Goal: Find contact information: Find contact information

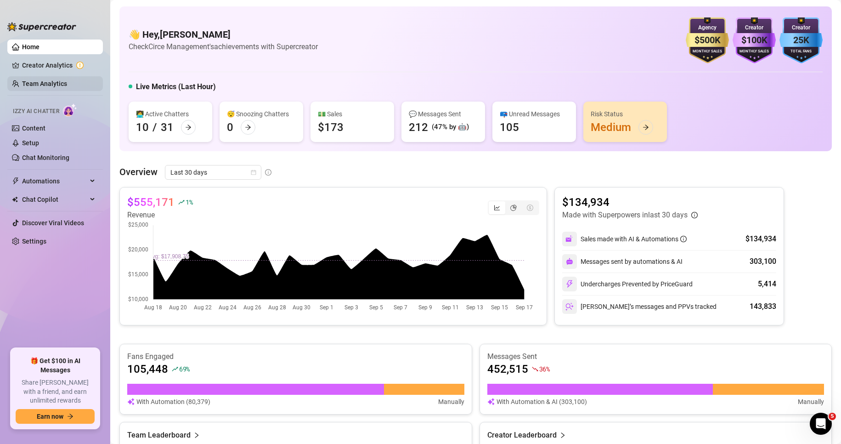
click at [40, 80] on link "Team Analytics" at bounding box center [44, 83] width 45 height 7
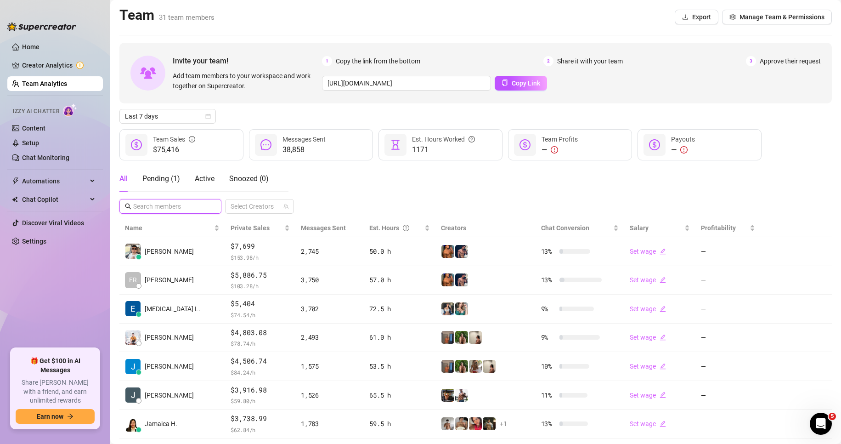
click at [160, 203] on input "text" at bounding box center [170, 206] width 75 height 10
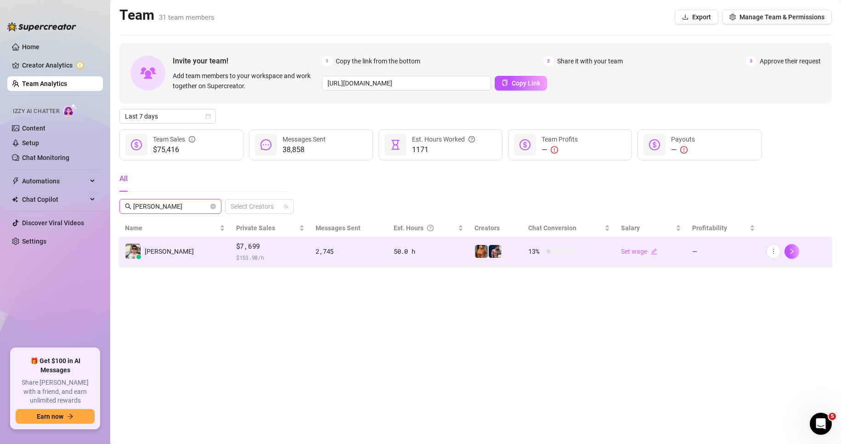
type input "[PERSON_NAME]"
click at [176, 263] on td "[PERSON_NAME]" at bounding box center [174, 251] width 111 height 29
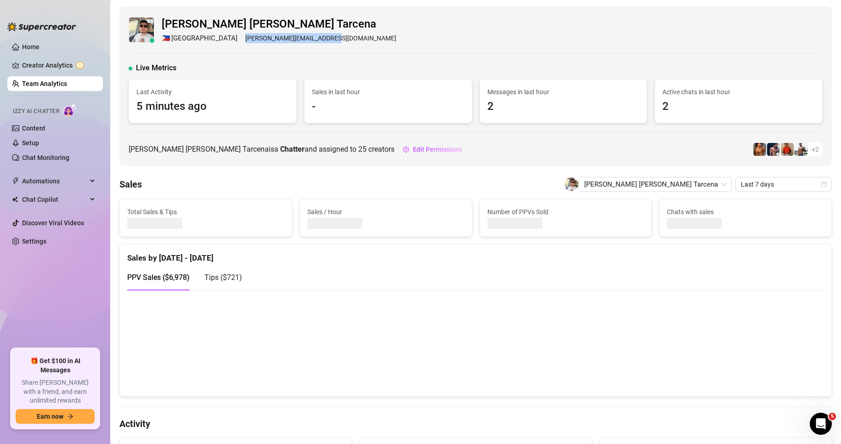
drag, startPoint x: 258, startPoint y: 39, endPoint x: 198, endPoint y: 39, distance: 59.3
click at [198, 39] on div "[PERSON_NAME] [PERSON_NAME] Tarcena 🇵🇭 Manila [PERSON_NAME][EMAIL_ADDRESS][DOMA…" at bounding box center [476, 30] width 694 height 28
copy div "[PERSON_NAME][EMAIL_ADDRESS][DOMAIN_NAME]"
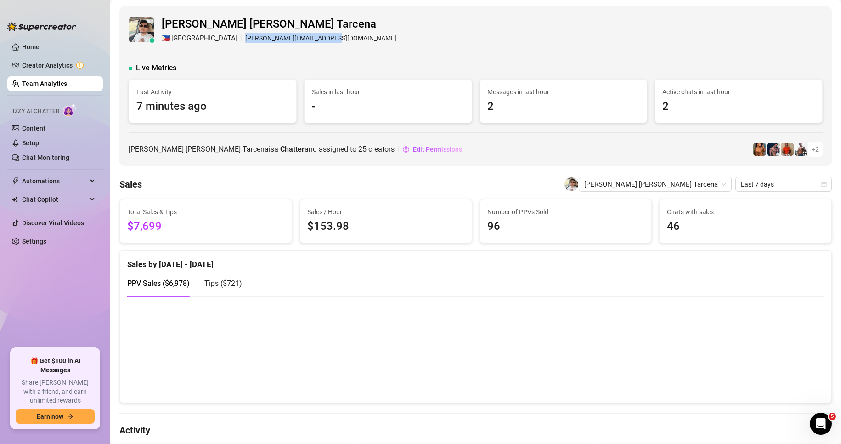
drag, startPoint x: 303, startPoint y: 48, endPoint x: 299, endPoint y: 42, distance: 7.6
click at [303, 48] on div "[PERSON_NAME] [PERSON_NAME] Tarcena 🇵🇭 Manila [PERSON_NAME][EMAIL_ADDRESS][DOMA…" at bounding box center [475, 85] width 713 height 159
drag, startPoint x: 297, startPoint y: 40, endPoint x: 196, endPoint y: 42, distance: 101.1
click at [196, 42] on div "[PERSON_NAME] [PERSON_NAME] Tarcena 🇵🇭 Manila [PERSON_NAME][EMAIL_ADDRESS][DOMA…" at bounding box center [476, 30] width 694 height 28
copy div "[PERSON_NAME][EMAIL_ADDRESS][DOMAIN_NAME]"
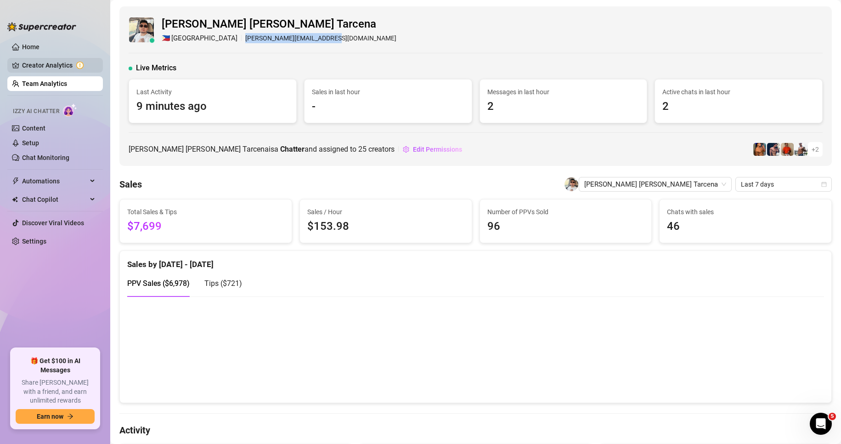
click at [51, 63] on link "Creator Analytics" at bounding box center [59, 65] width 74 height 15
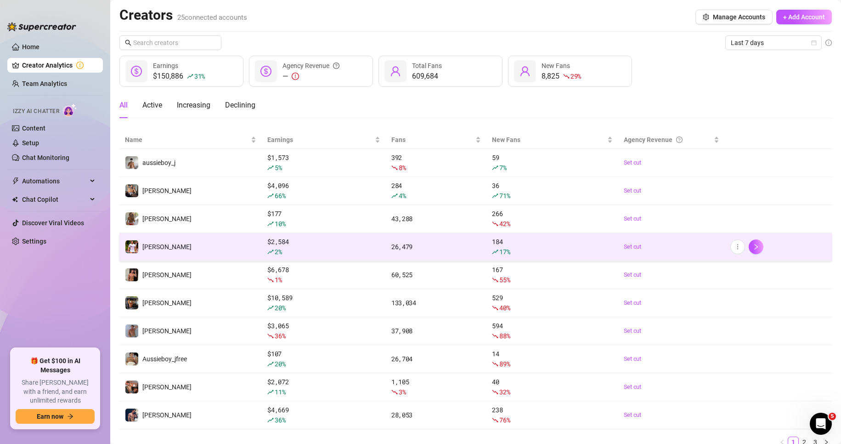
scroll to position [39, 0]
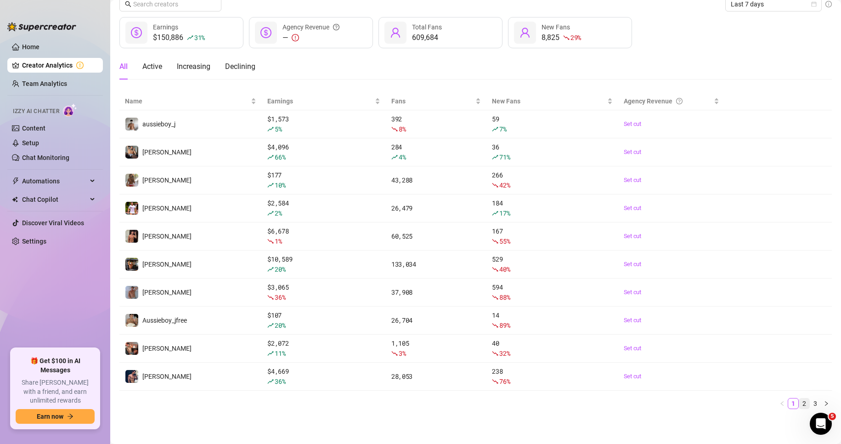
click at [800, 402] on link "2" at bounding box center [805, 403] width 10 height 10
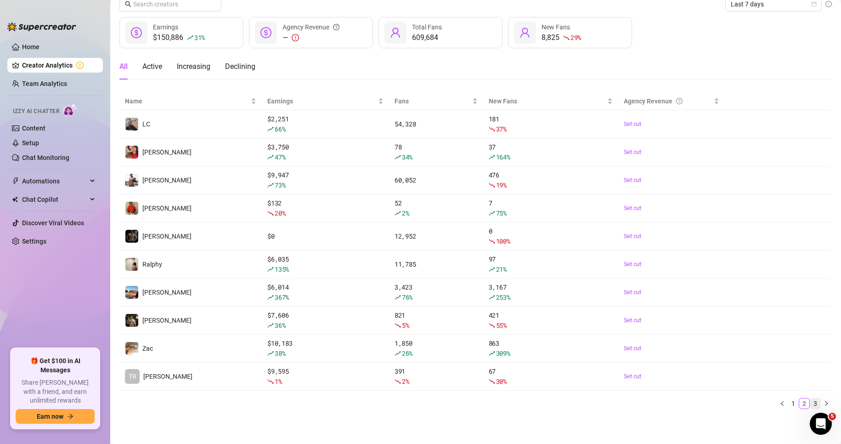
click at [811, 400] on link "3" at bounding box center [816, 403] width 10 height 10
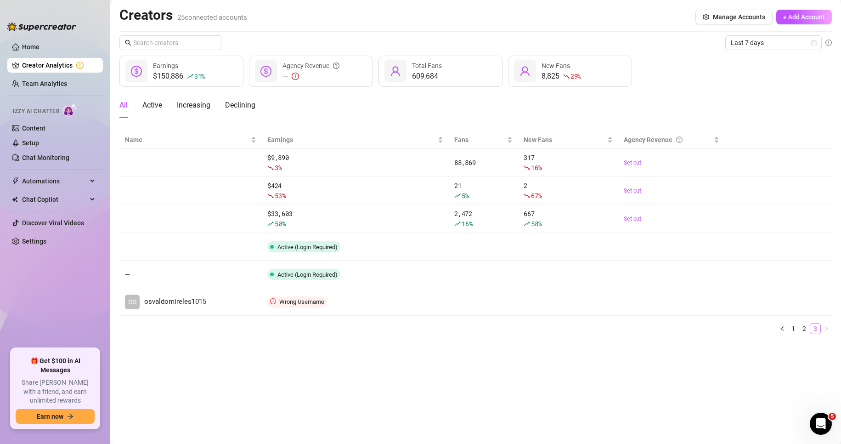
scroll to position [0, 0]
click at [793, 326] on link "1" at bounding box center [793, 328] width 10 height 10
